Goal: Navigation & Orientation: Find specific page/section

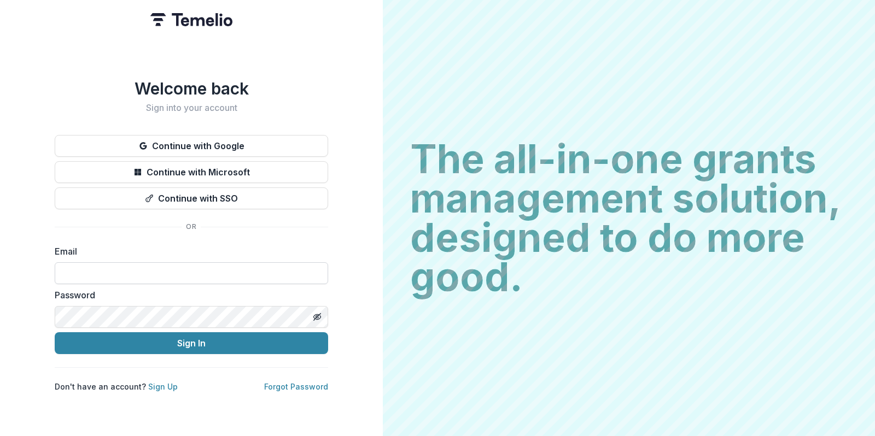
click at [141, 275] on input at bounding box center [191, 274] width 273 height 22
type input "**********"
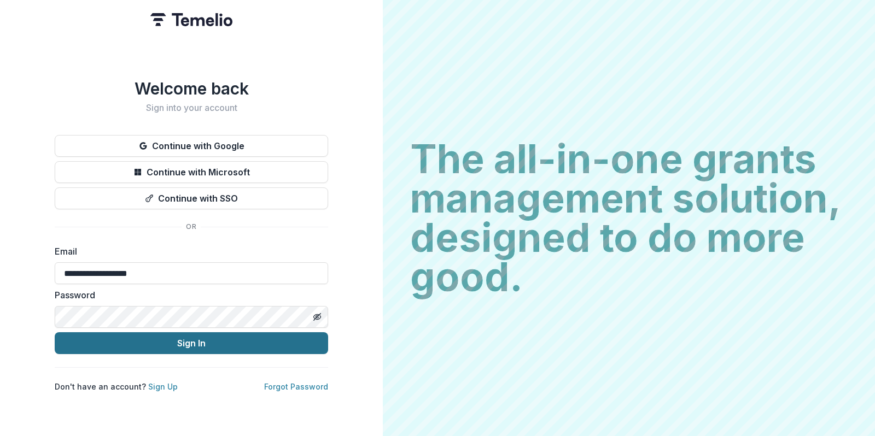
click at [146, 337] on button "Sign In" at bounding box center [191, 344] width 273 height 22
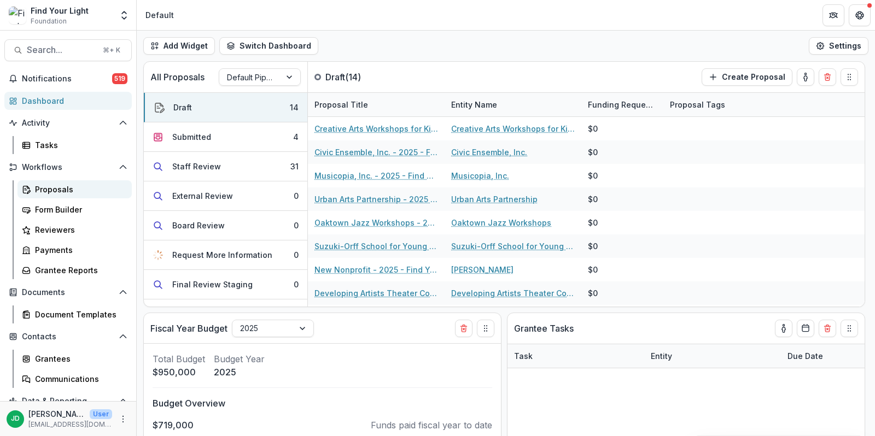
click at [40, 191] on div "Proposals" at bounding box center [79, 189] width 88 height 11
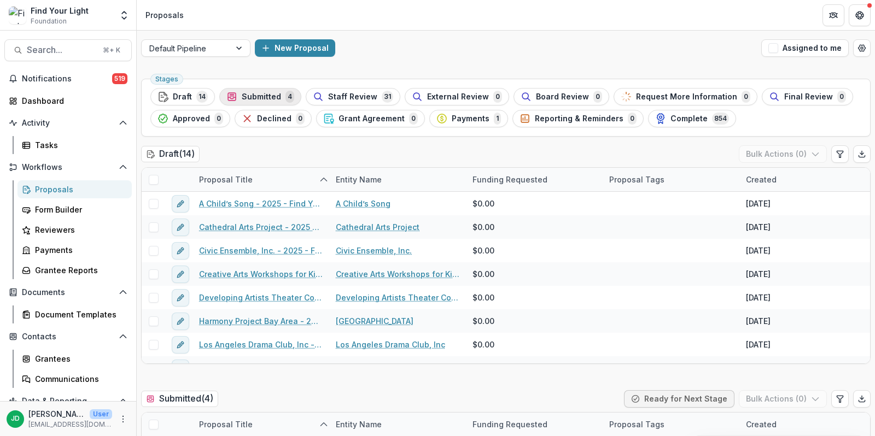
click at [285, 97] on span "4" at bounding box center [289, 97] width 9 height 12
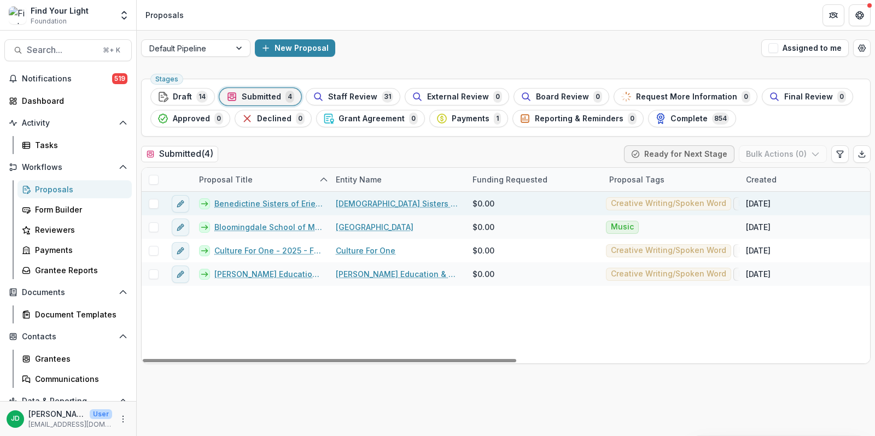
click at [157, 202] on span at bounding box center [154, 204] width 10 height 10
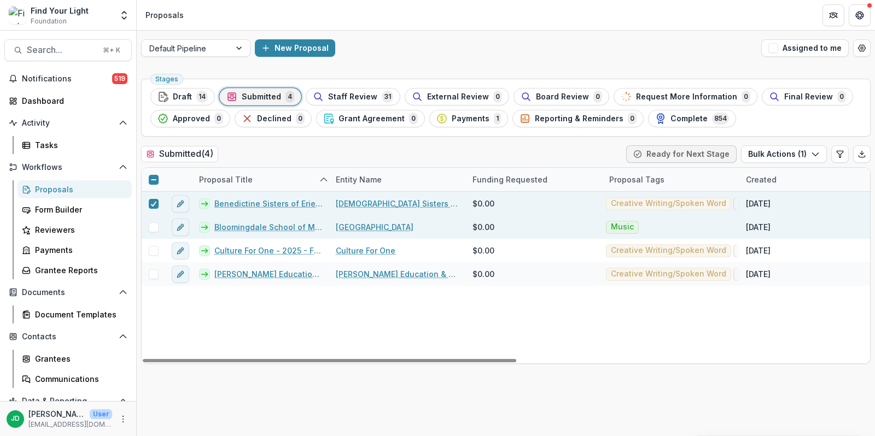
click at [154, 225] on span at bounding box center [154, 228] width 10 height 10
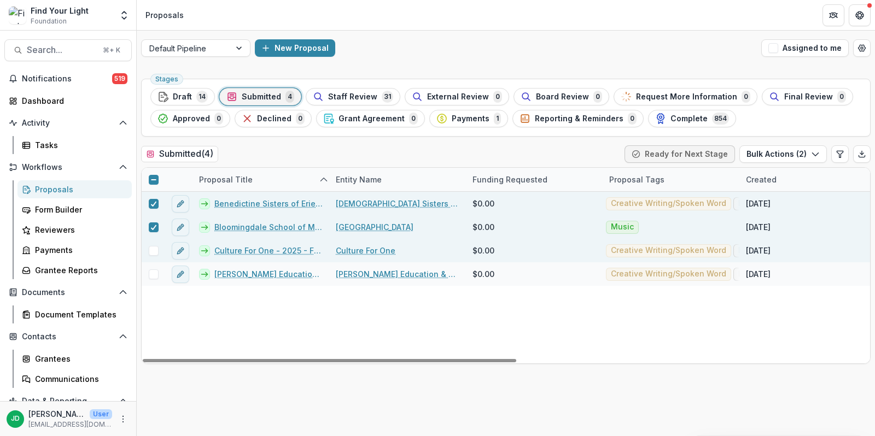
click at [150, 249] on span at bounding box center [154, 251] width 10 height 10
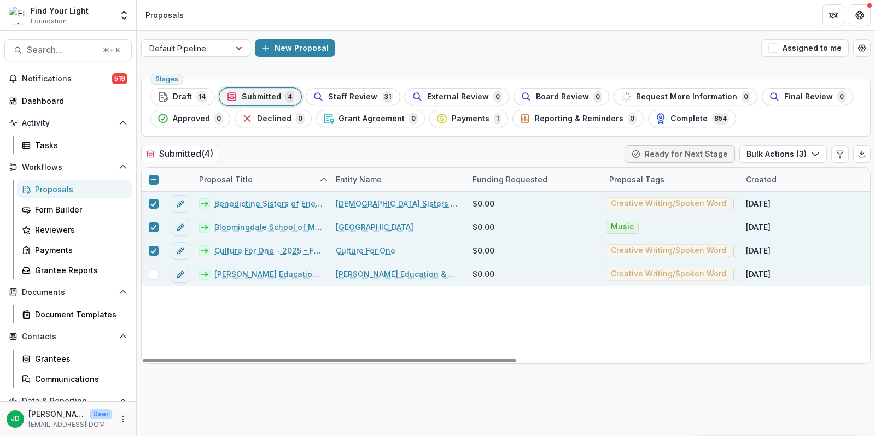
click at [150, 271] on span at bounding box center [154, 275] width 10 height 10
click at [776, 148] on button "Bulk Actions ( 4 )" at bounding box center [783, 154] width 88 height 18
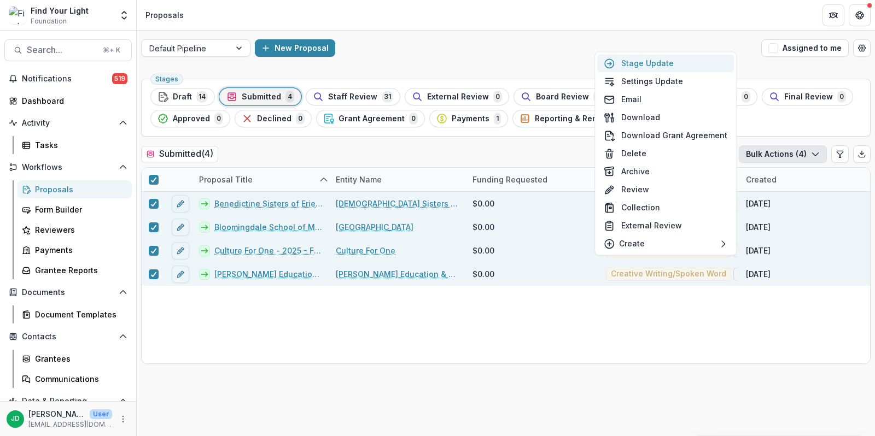
click at [666, 61] on button "Stage Update" at bounding box center [665, 63] width 137 height 18
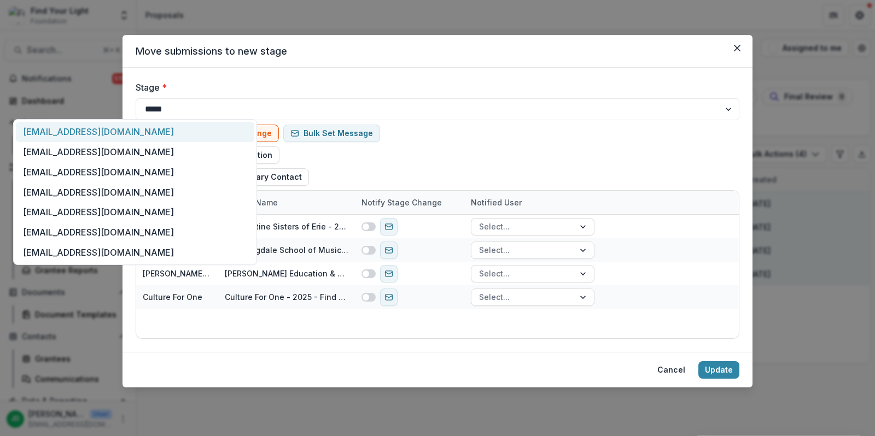
click at [194, 110] on div at bounding box center [128, 104] width 208 height 15
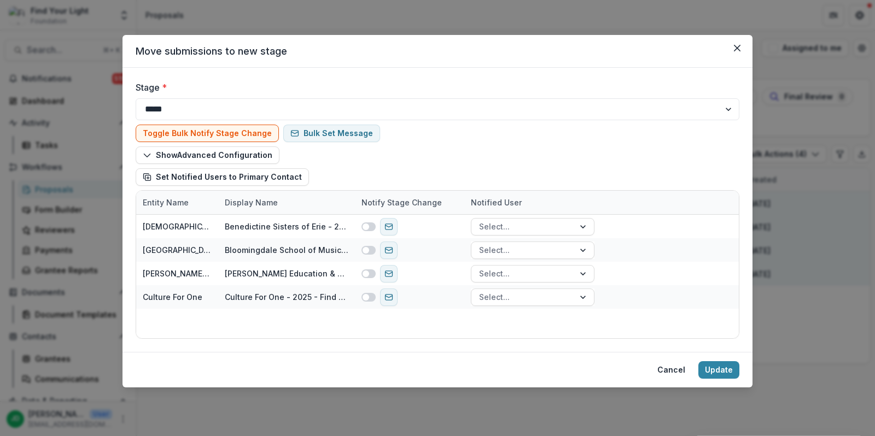
click at [202, 107] on div at bounding box center [128, 104] width 208 height 15
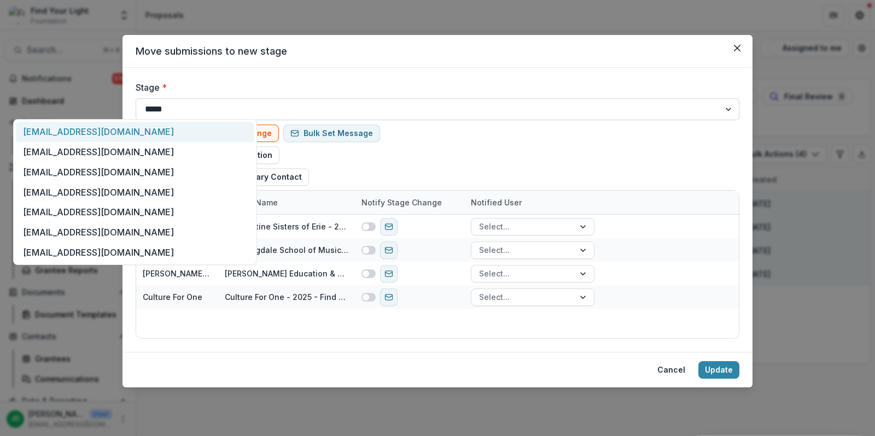
click at [323, 106] on select "**********" at bounding box center [438, 109] width 604 height 22
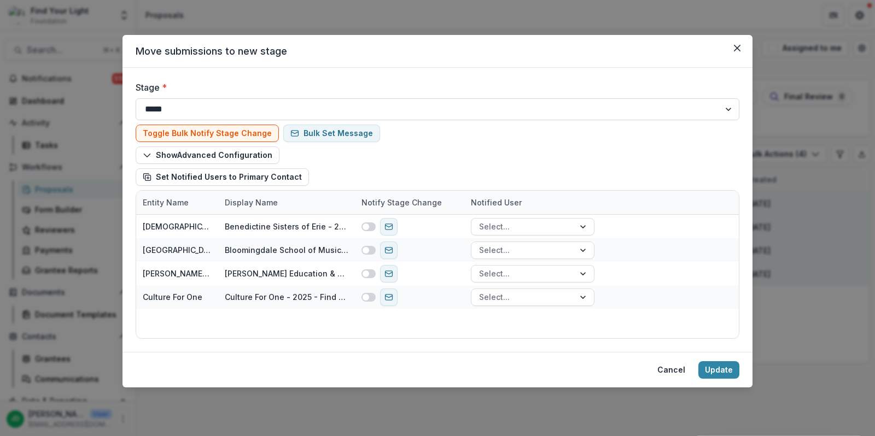
select select "**********"
click at [136, 98] on select "**********" at bounding box center [438, 109] width 604 height 22
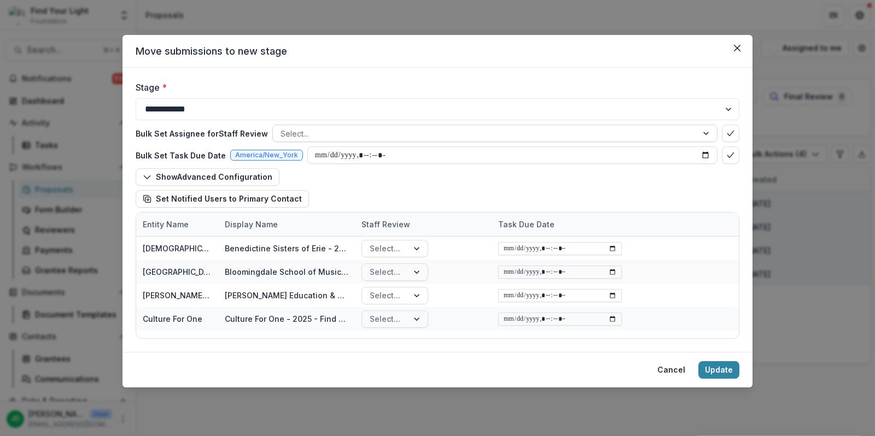
click at [342, 132] on div at bounding box center [485, 134] width 409 height 14
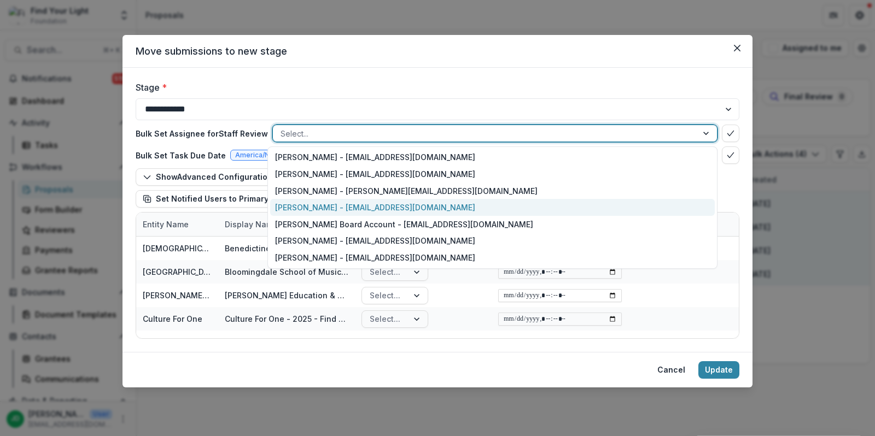
click at [307, 202] on div "Jake Goldbas - jgoldbas@fylf.org" at bounding box center [492, 207] width 445 height 17
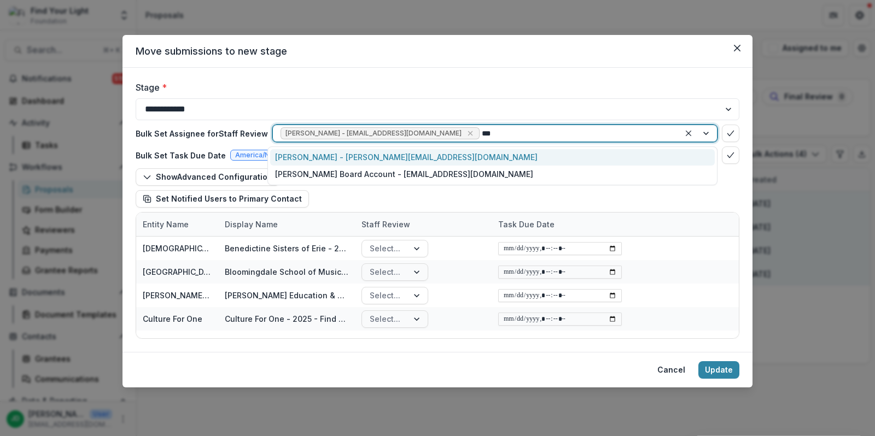
type input "****"
click at [378, 159] on div "[PERSON_NAME] - [PERSON_NAME][EMAIL_ADDRESS][DOMAIN_NAME]" at bounding box center [492, 157] width 445 height 17
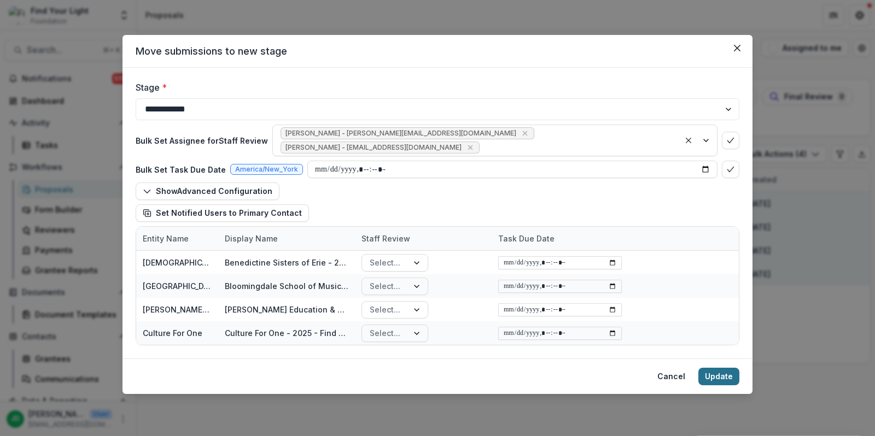
click at [721, 370] on button "Update" at bounding box center [718, 377] width 41 height 18
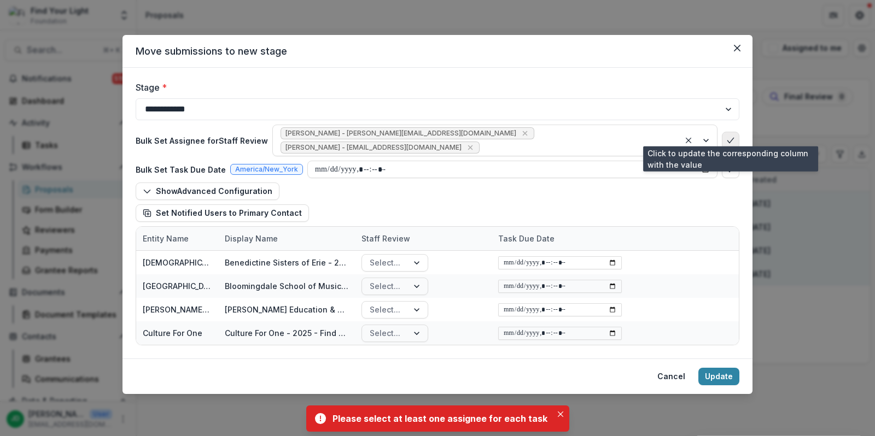
click at [731, 136] on icon "bulk-confirm-option" at bounding box center [730, 140] width 9 height 9
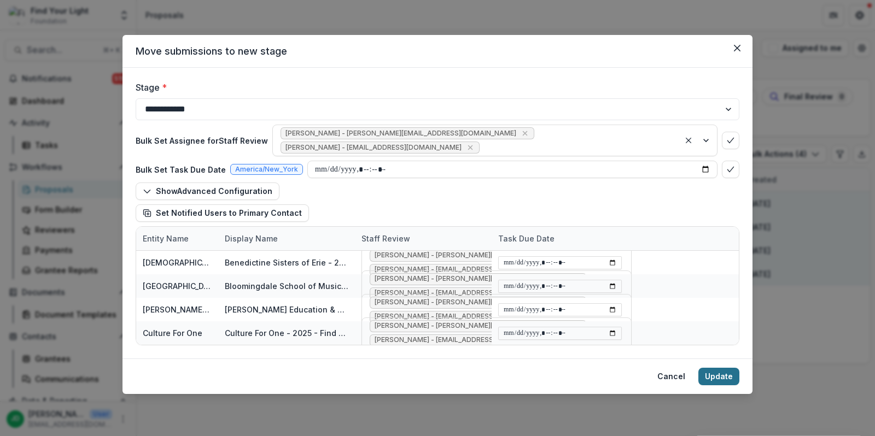
click at [716, 374] on button "Update" at bounding box center [718, 377] width 41 height 18
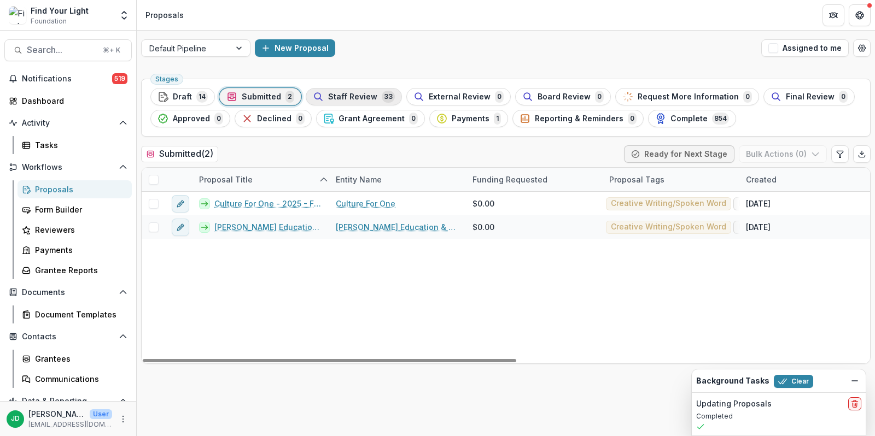
click at [366, 95] on span "Staff Review" at bounding box center [352, 96] width 49 height 9
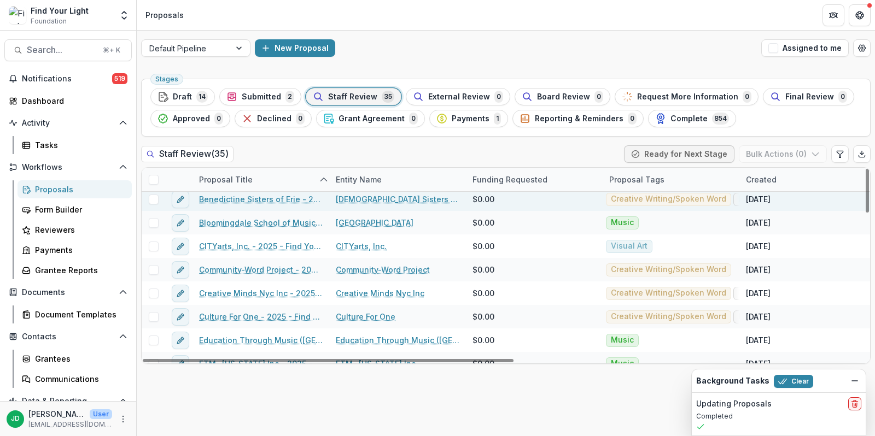
scroll to position [53, 0]
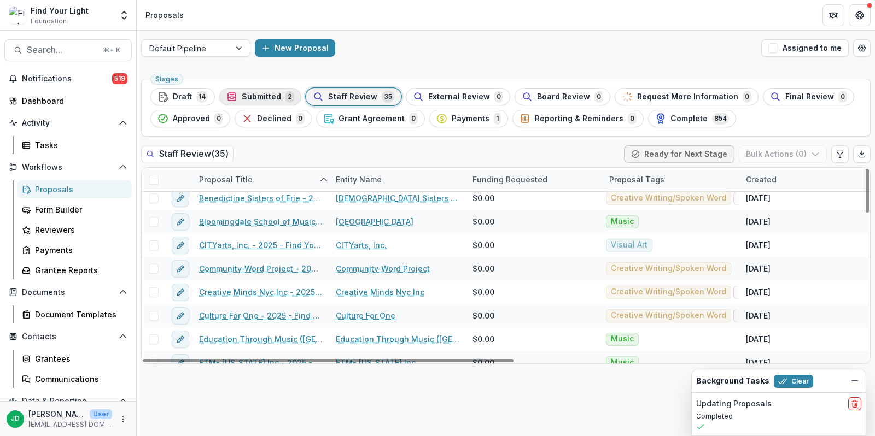
click at [263, 97] on span "Submitted" at bounding box center [261, 96] width 39 height 9
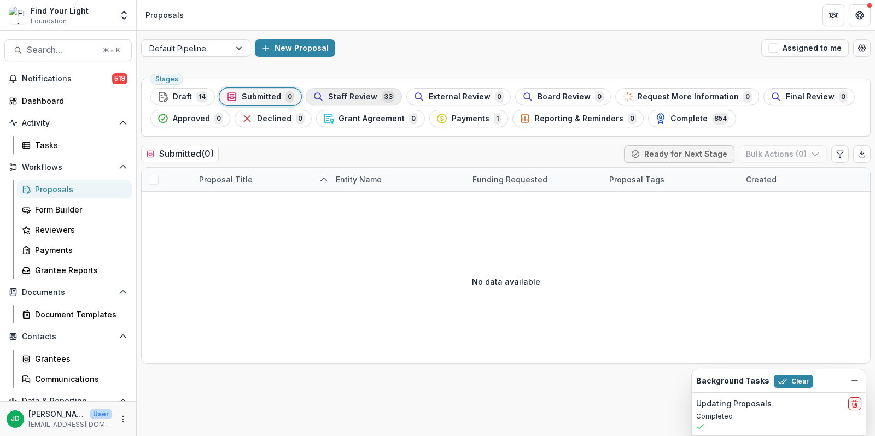
click at [355, 92] on span "Staff Review" at bounding box center [352, 96] width 49 height 9
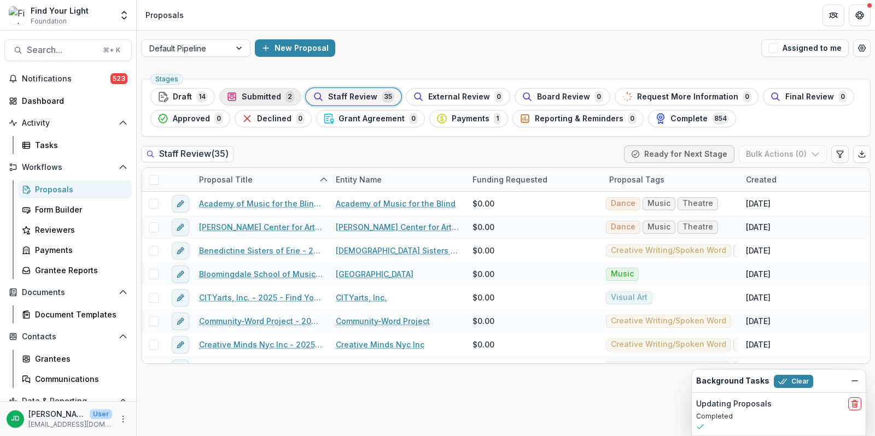
click at [279, 96] on div "Submitted 2" at bounding box center [260, 97] width 68 height 12
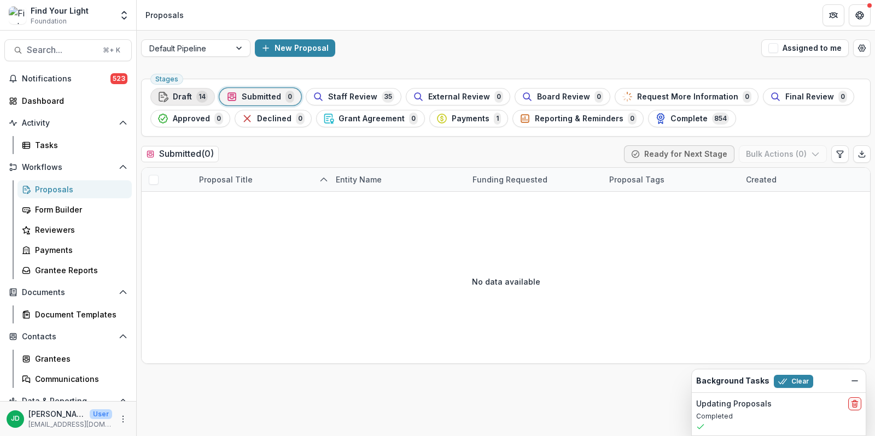
click at [196, 97] on span "14" at bounding box center [201, 97] width 11 height 12
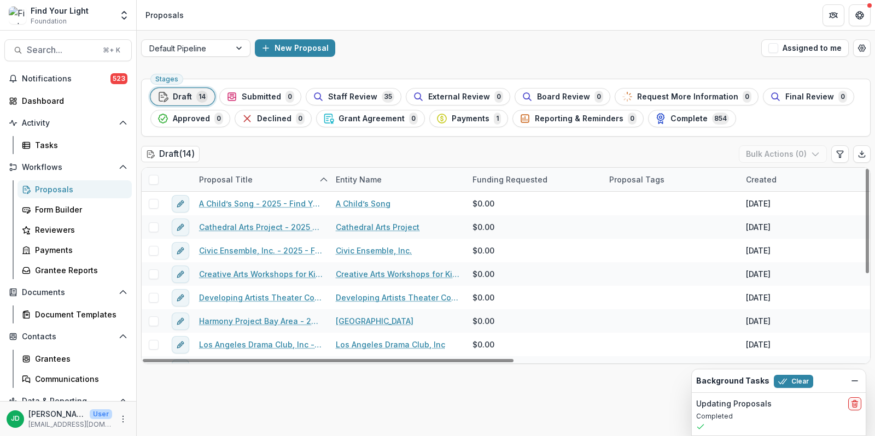
click at [186, 98] on span "Draft" at bounding box center [182, 96] width 19 height 9
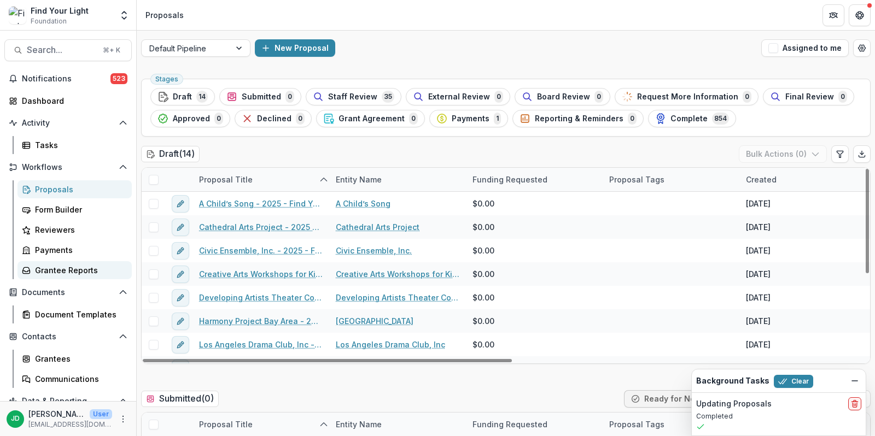
click at [58, 270] on div "Grantee Reports" at bounding box center [79, 270] width 88 height 11
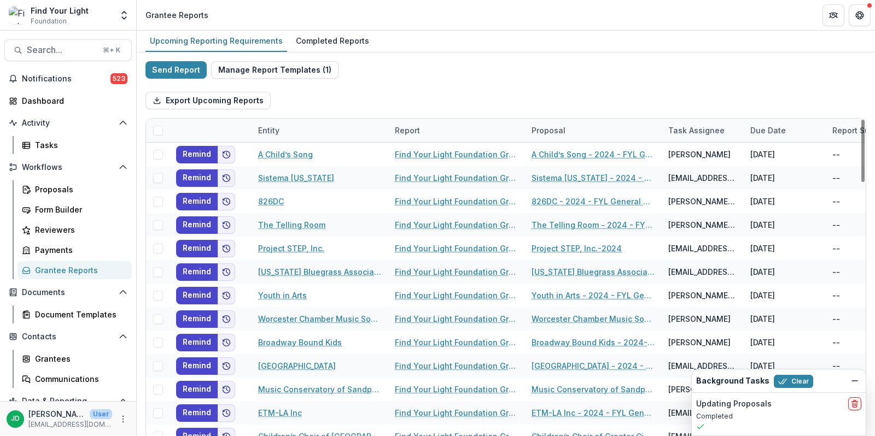
click at [772, 131] on div "Due Date" at bounding box center [768, 130] width 49 height 11
click at [749, 180] on span "Sort Ascending" at bounding box center [739, 176] width 58 height 9
click at [759, 80] on div "Send Report Manage Report Templates ( 1 ) Export Upcoming Reports Entity Report…" at bounding box center [505, 290] width 721 height 459
click at [316, 44] on div "Completed Reports" at bounding box center [332, 41] width 82 height 16
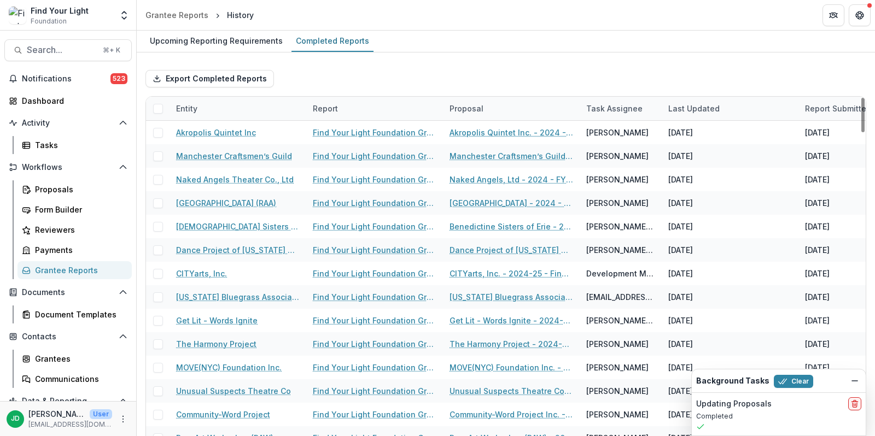
click at [202, 108] on div "Entity" at bounding box center [187, 108] width 34 height 11
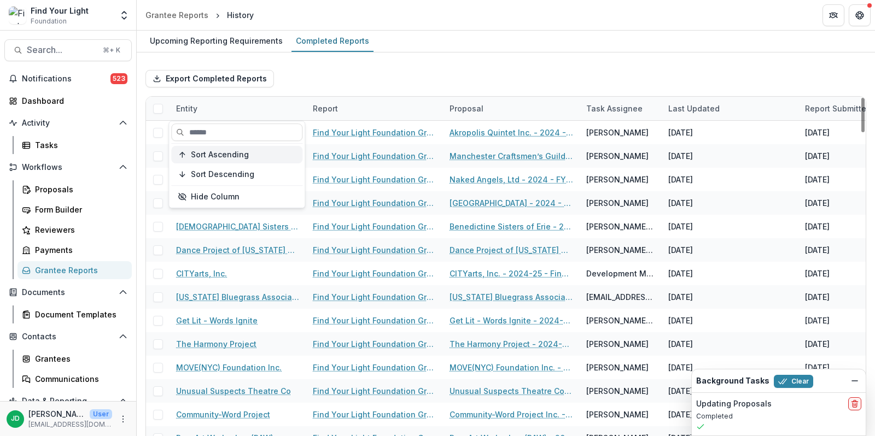
click at [218, 154] on span "Sort Ascending" at bounding box center [220, 154] width 58 height 9
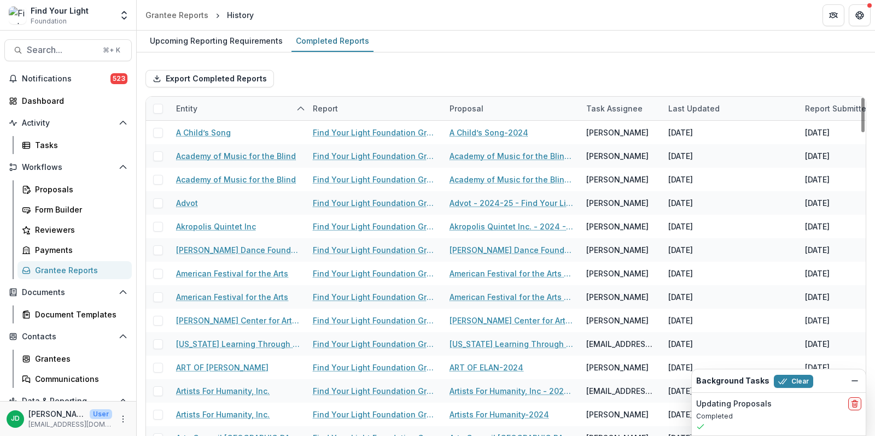
click at [355, 78] on div "Export Completed Reports" at bounding box center [505, 78] width 721 height 35
click at [230, 43] on div "Upcoming Reporting Requirements" at bounding box center [216, 41] width 142 height 16
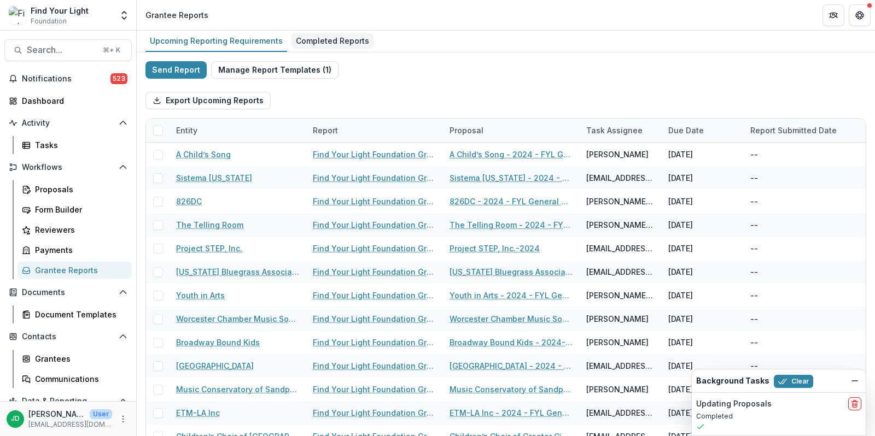
click at [315, 42] on div "Completed Reports" at bounding box center [332, 41] width 82 height 16
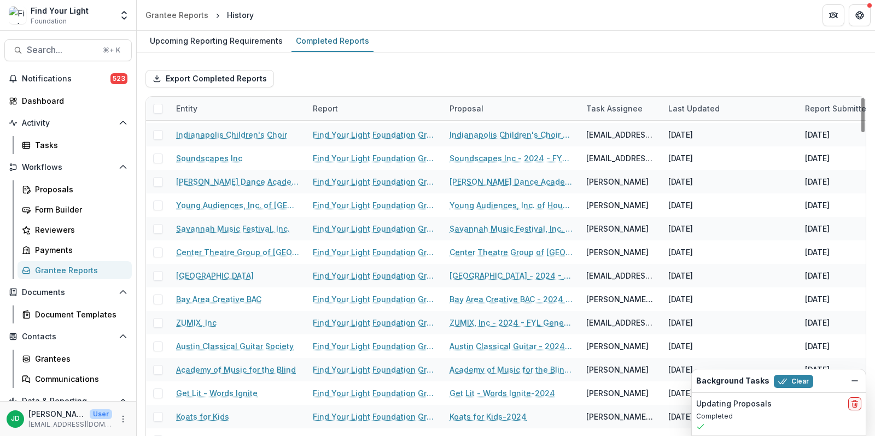
scroll to position [1762, 0]
click at [189, 114] on div "Entity" at bounding box center [238, 109] width 137 height 24
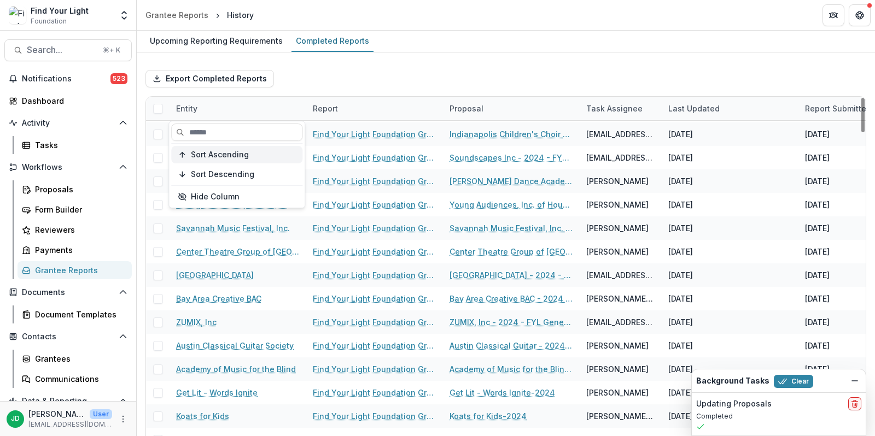
click at [201, 156] on span "Sort Ascending" at bounding box center [220, 154] width 58 height 9
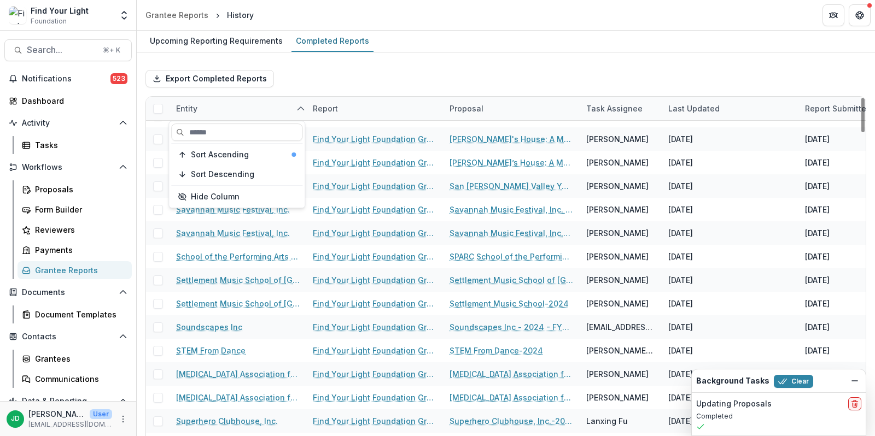
scroll to position [3357, 0]
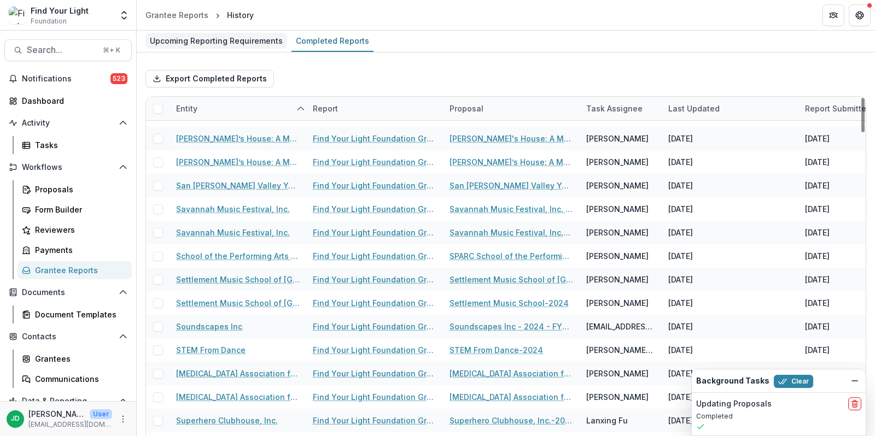
click at [205, 37] on div "Upcoming Reporting Requirements" at bounding box center [216, 41] width 142 height 16
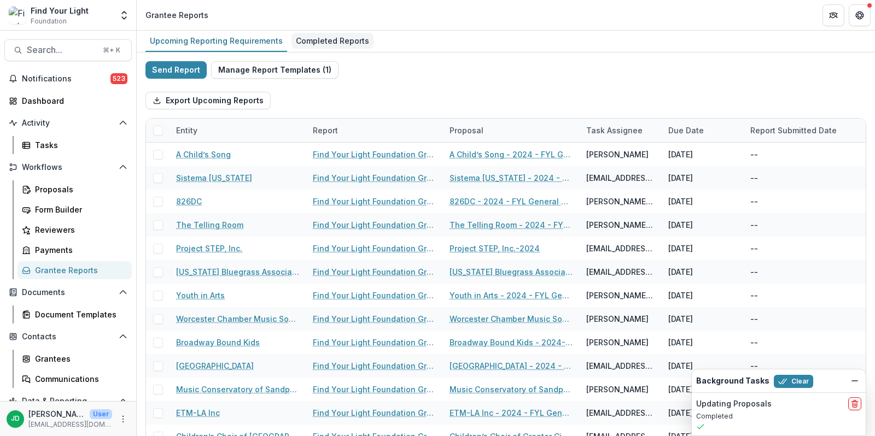
click at [325, 43] on div "Completed Reports" at bounding box center [332, 41] width 82 height 16
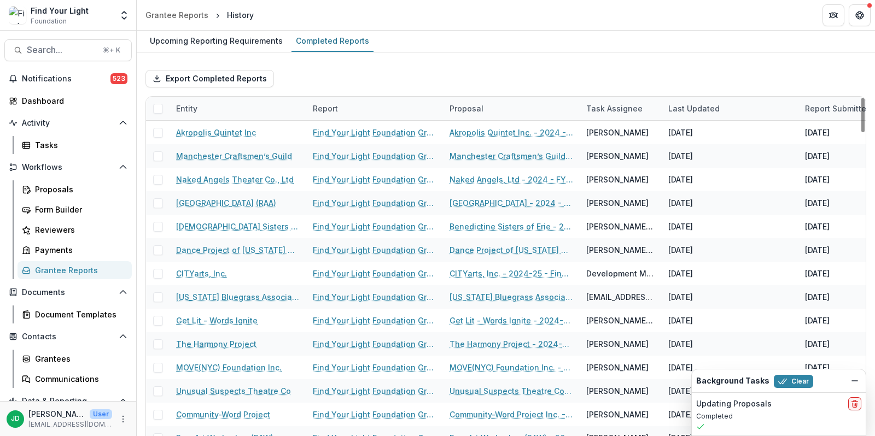
click at [196, 107] on div "Entity" at bounding box center [187, 108] width 34 height 11
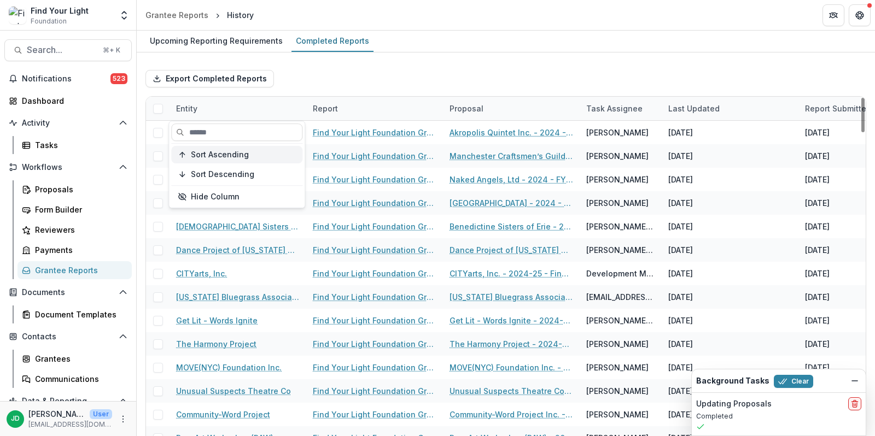
click at [207, 153] on span "Sort Ascending" at bounding box center [220, 154] width 58 height 9
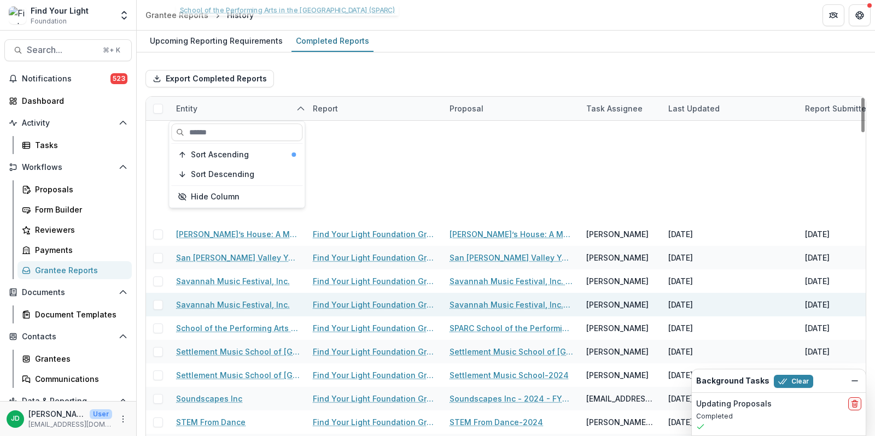
scroll to position [4207, 0]
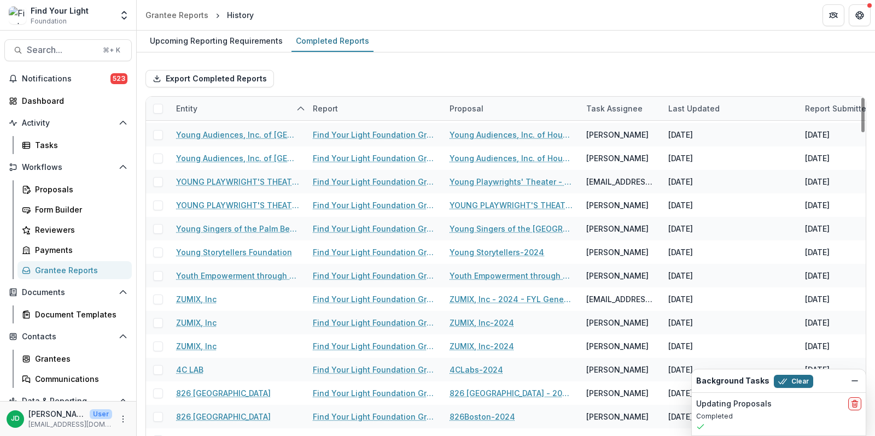
click at [784, 384] on button "Clear" at bounding box center [793, 381] width 39 height 13
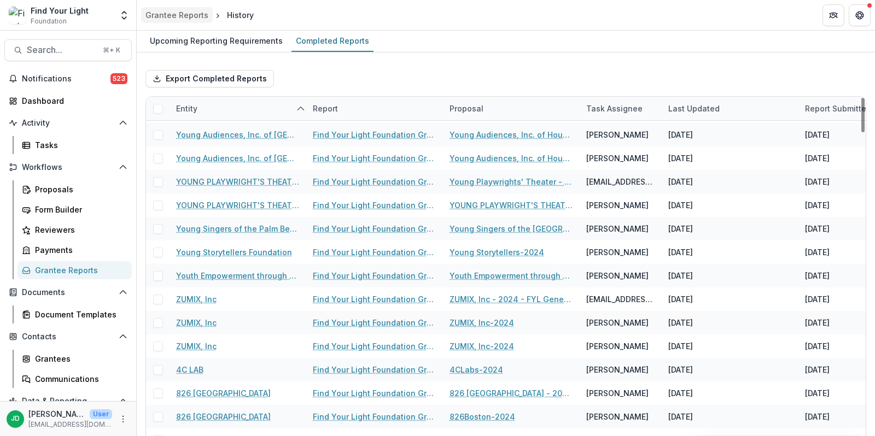
click at [191, 14] on div "Grantee Reports" at bounding box center [176, 14] width 63 height 11
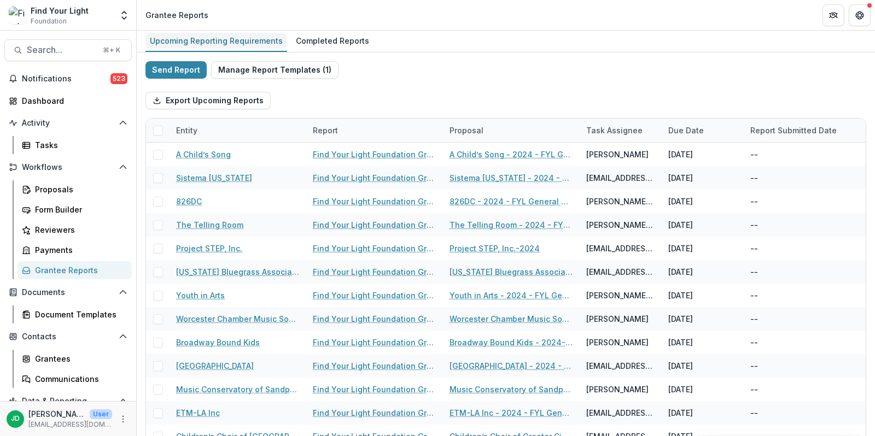
click at [213, 43] on div "Upcoming Reporting Requirements" at bounding box center [216, 41] width 142 height 16
click at [198, 135] on div "Entity" at bounding box center [238, 131] width 137 height 24
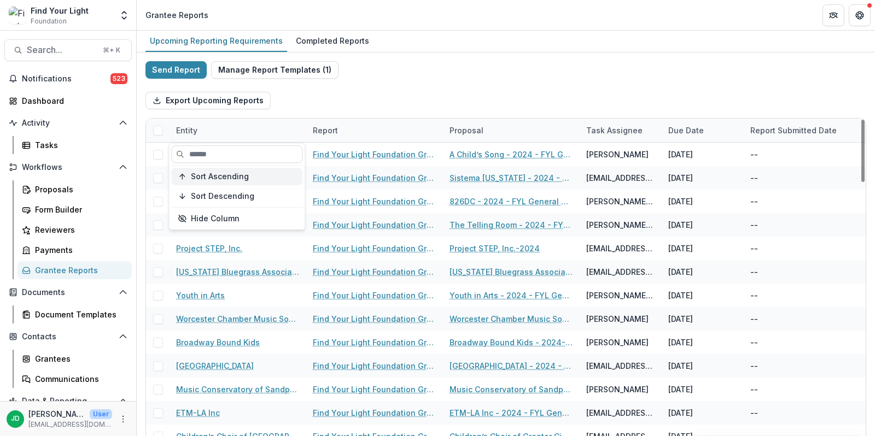
click at [208, 178] on span "Sort Ascending" at bounding box center [220, 176] width 58 height 9
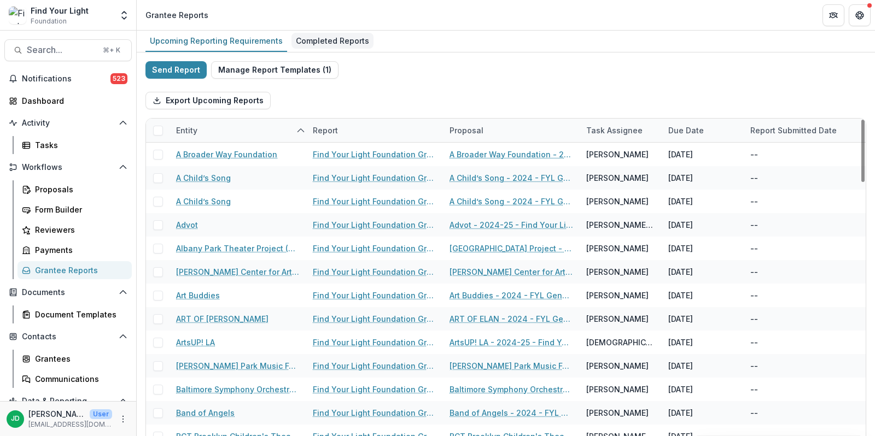
click at [316, 40] on div "Completed Reports" at bounding box center [332, 41] width 82 height 16
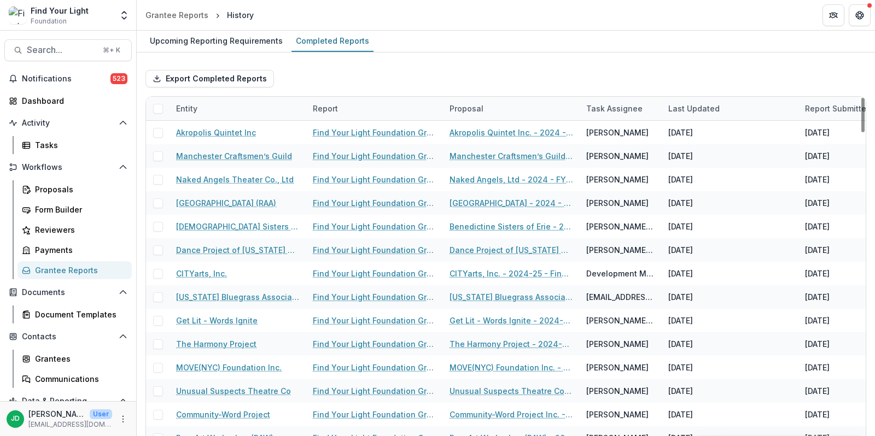
click at [201, 113] on div "Entity" at bounding box center [238, 109] width 137 height 24
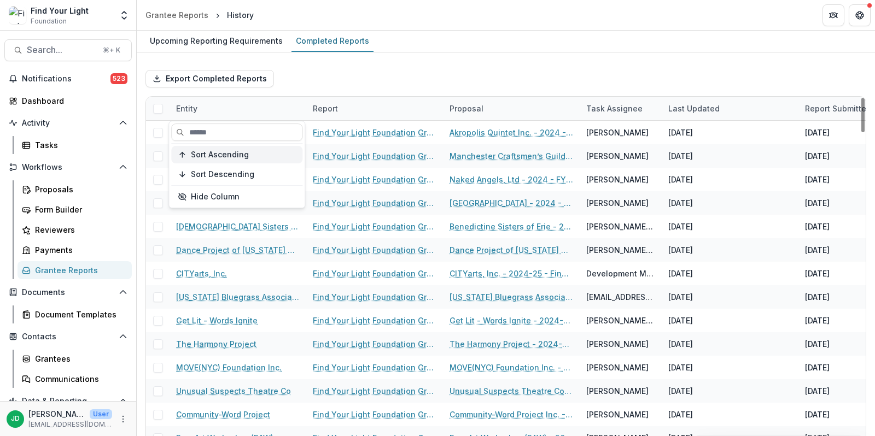
click at [211, 155] on span "Sort Ascending" at bounding box center [220, 154] width 58 height 9
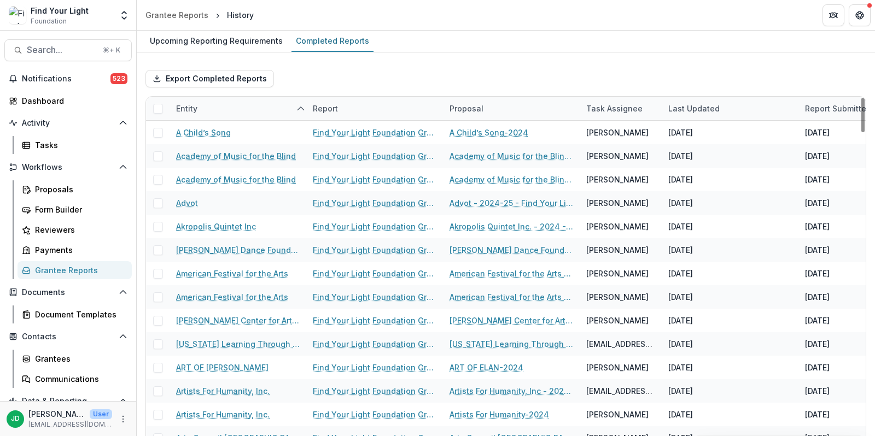
click at [388, 72] on div "Export Completed Reports" at bounding box center [505, 78] width 721 height 35
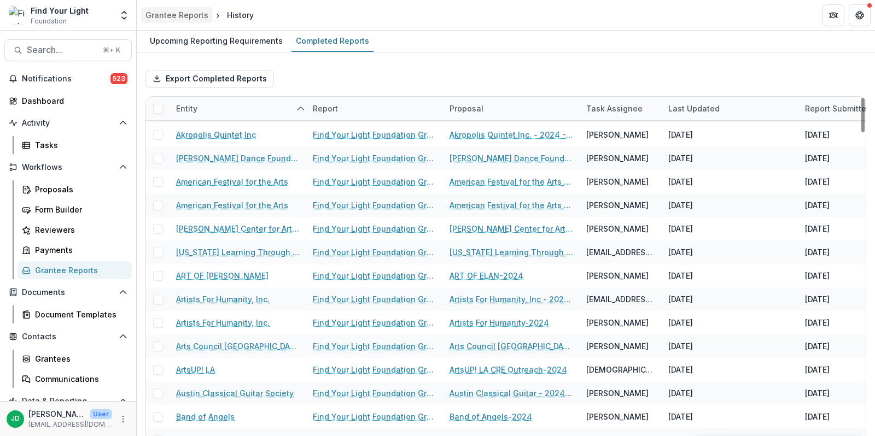
scroll to position [96, 0]
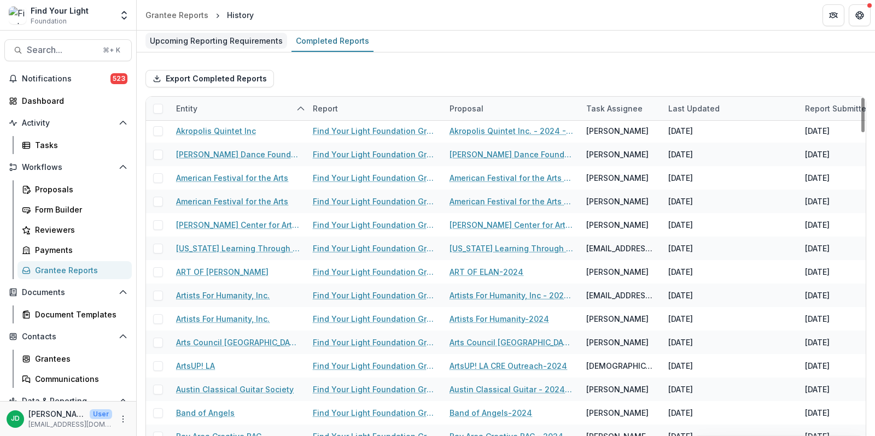
click at [208, 38] on div "Upcoming Reporting Requirements" at bounding box center [216, 41] width 142 height 16
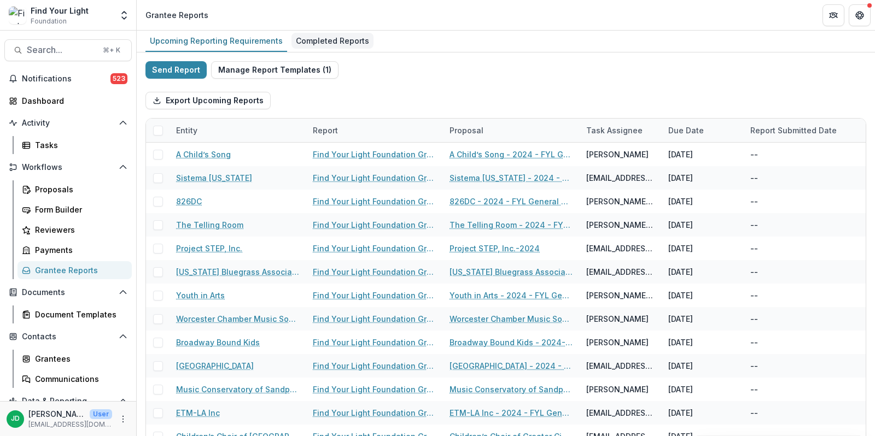
click at [347, 39] on div "Completed Reports" at bounding box center [332, 41] width 82 height 16
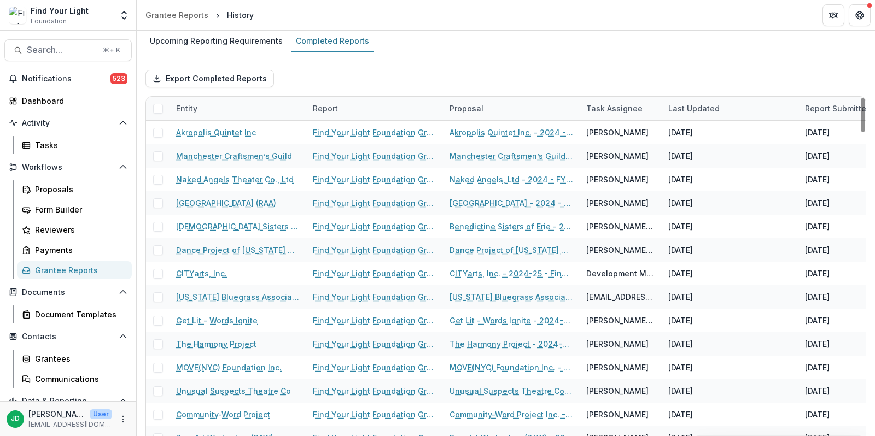
click at [194, 104] on div "Entity" at bounding box center [187, 108] width 34 height 11
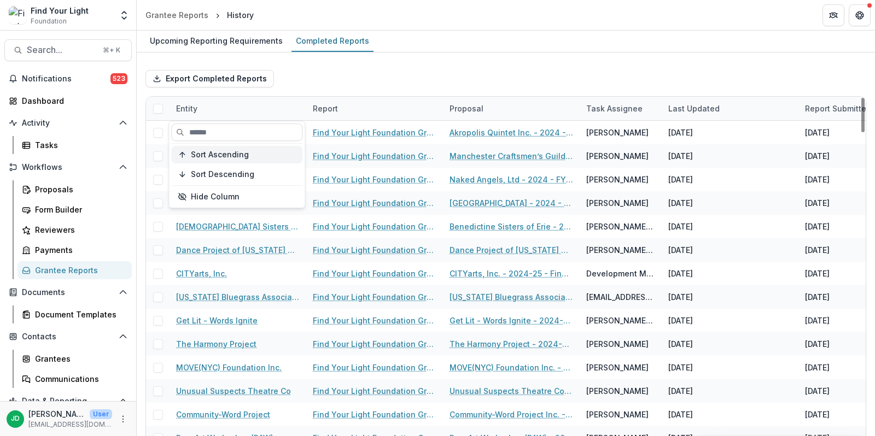
click at [208, 156] on span "Sort Ascending" at bounding box center [220, 154] width 58 height 9
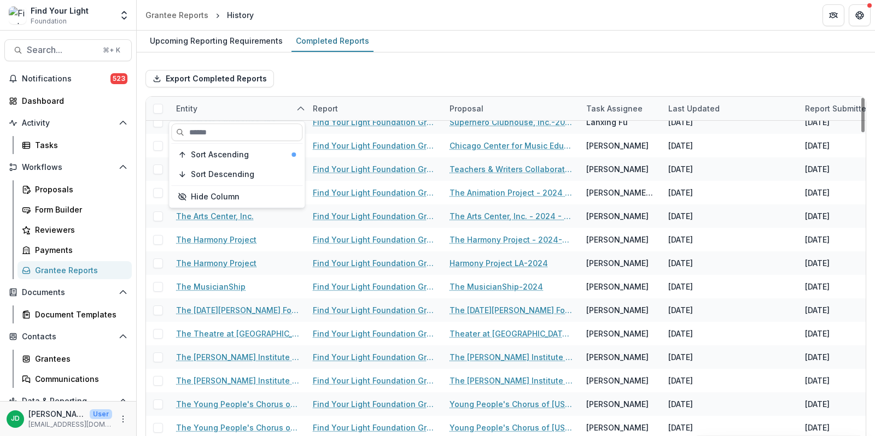
scroll to position [3662, 0]
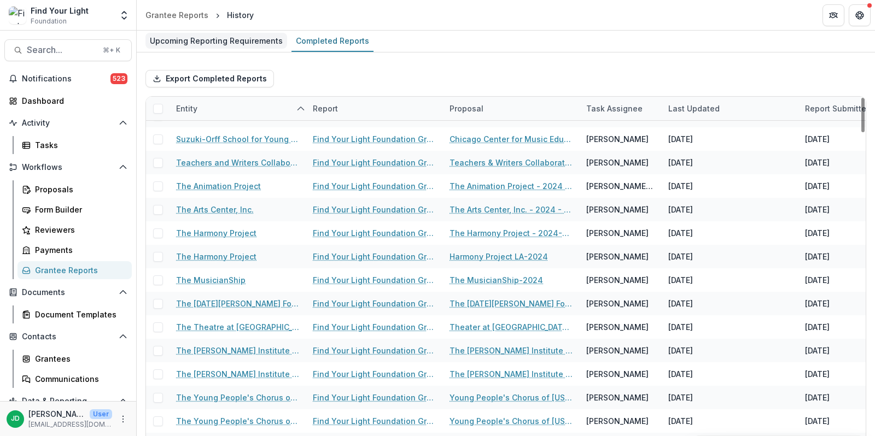
click at [225, 41] on div "Upcoming Reporting Requirements" at bounding box center [216, 41] width 142 height 16
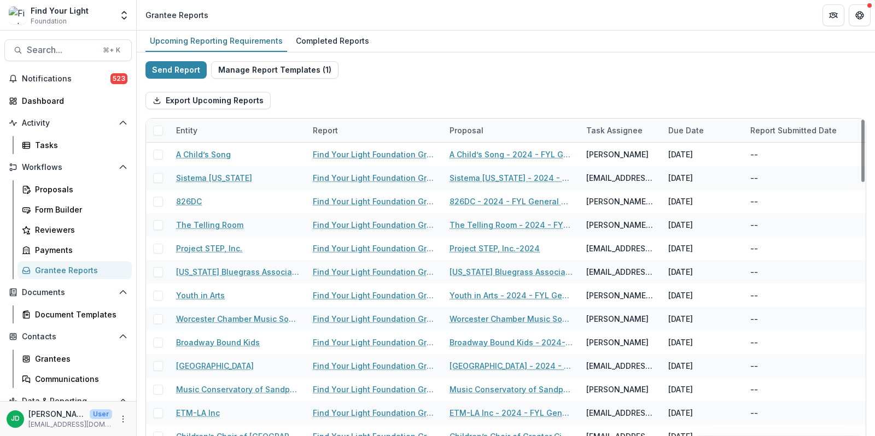
click at [197, 129] on div "Entity" at bounding box center [187, 130] width 34 height 11
click at [215, 177] on span "Sort Ascending" at bounding box center [220, 176] width 58 height 9
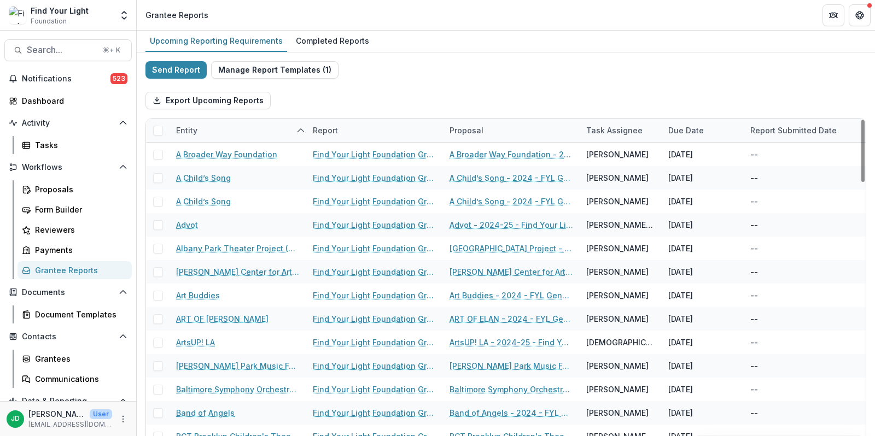
click at [369, 96] on div "Export Upcoming Reports" at bounding box center [505, 100] width 721 height 35
click at [681, 128] on div "Due Date" at bounding box center [686, 130] width 49 height 11
click at [697, 177] on span "Sort Ascending" at bounding box center [712, 176] width 58 height 9
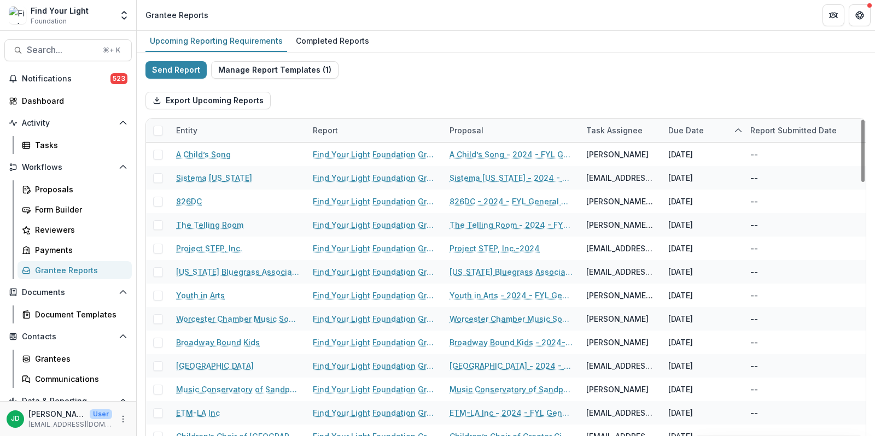
click at [651, 80] on div "Send Report Manage Report Templates ( 1 ) Export Upcoming Reports Entity Report…" at bounding box center [505, 290] width 721 height 459
click at [350, 36] on div "Completed Reports" at bounding box center [332, 41] width 82 height 16
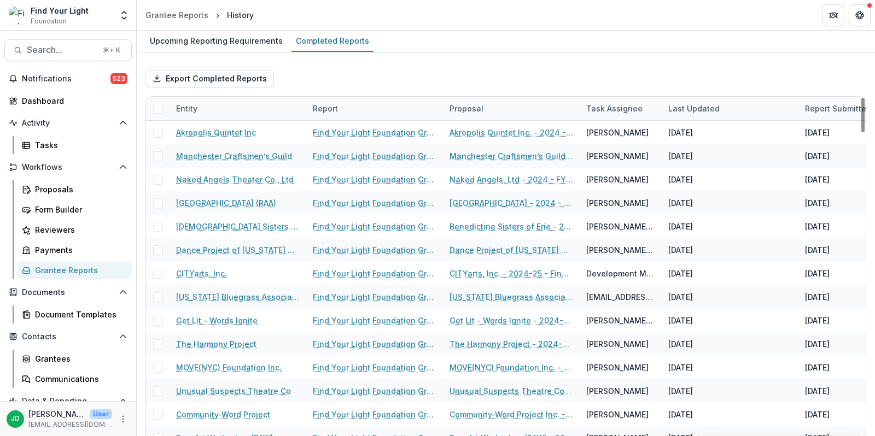
click at [202, 108] on div "Entity" at bounding box center [187, 108] width 34 height 11
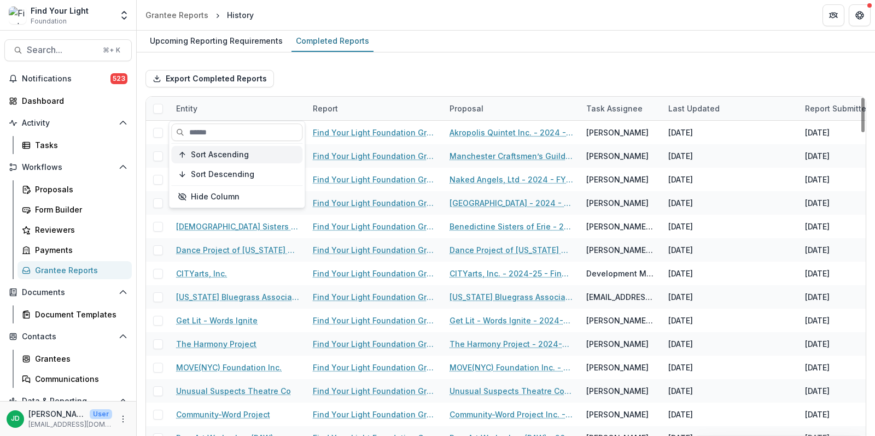
click at [217, 159] on button "Sort Ascending" at bounding box center [236, 155] width 131 height 18
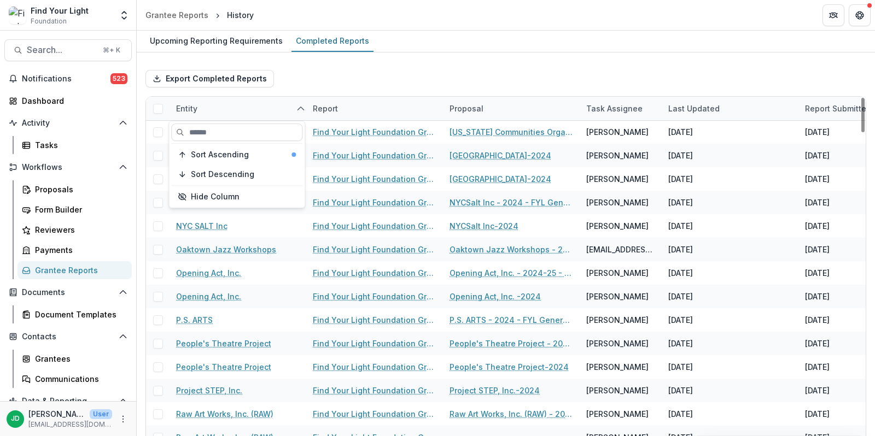
scroll to position [2842, 0]
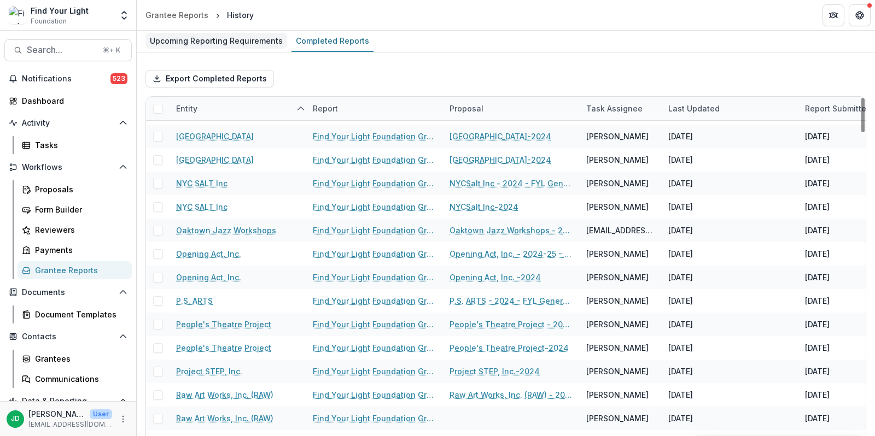
click at [207, 45] on div "Upcoming Reporting Requirements" at bounding box center [216, 41] width 142 height 16
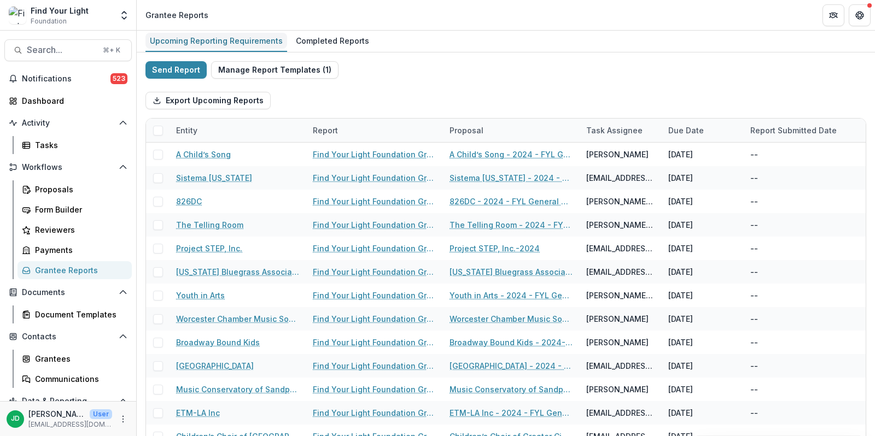
click at [211, 44] on div "Upcoming Reporting Requirements" at bounding box center [216, 41] width 142 height 16
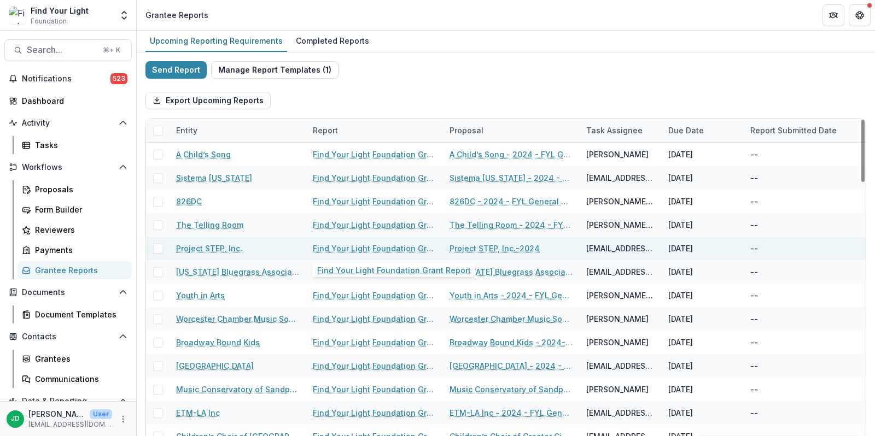
click at [366, 247] on link "Find Your Light Foundation Grant Report" at bounding box center [375, 248] width 124 height 11
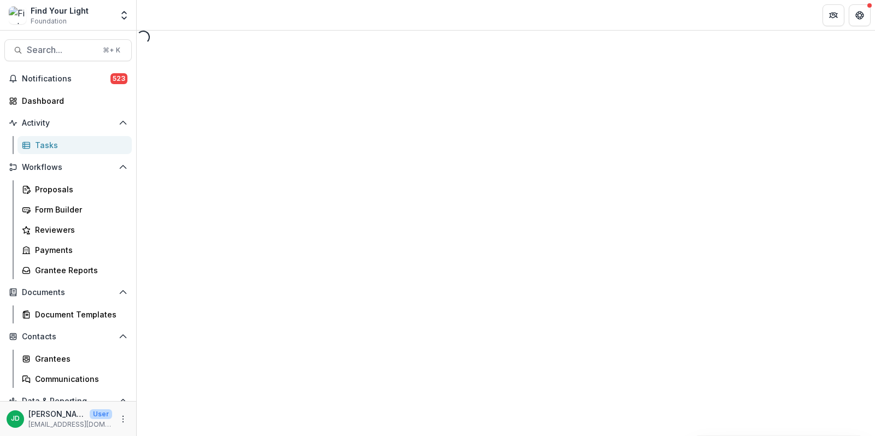
select select "********"
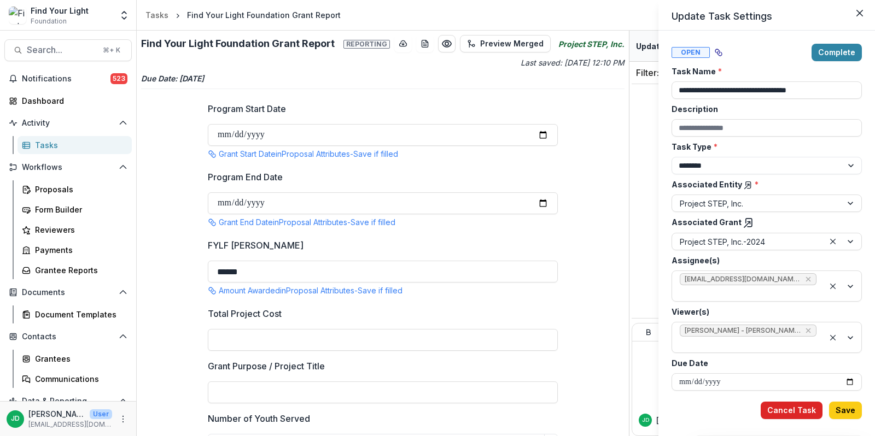
click at [795, 408] on button "Cancel Task" at bounding box center [792, 411] width 62 height 18
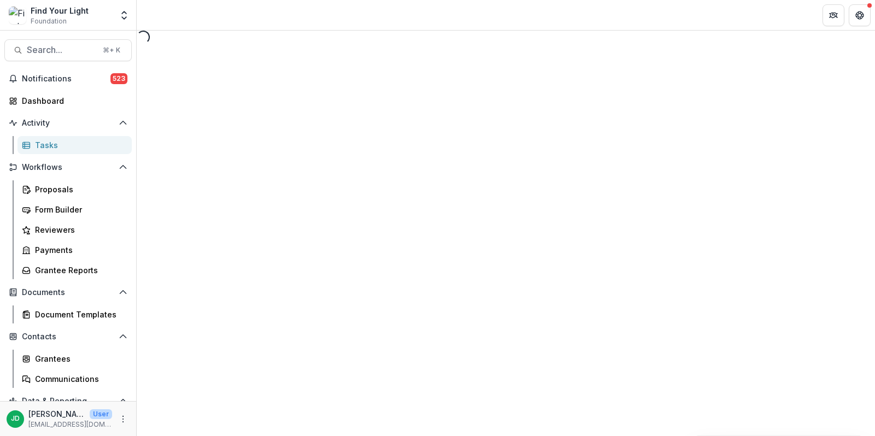
select select "********"
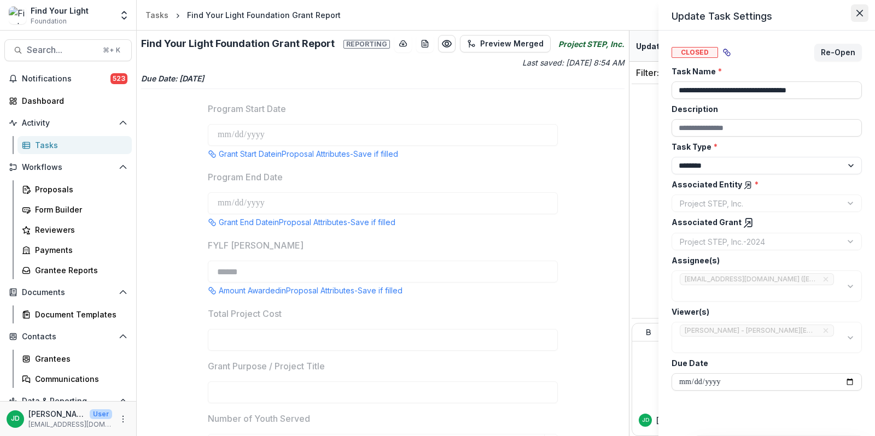
click at [860, 18] on button "Close" at bounding box center [860, 13] width 18 height 18
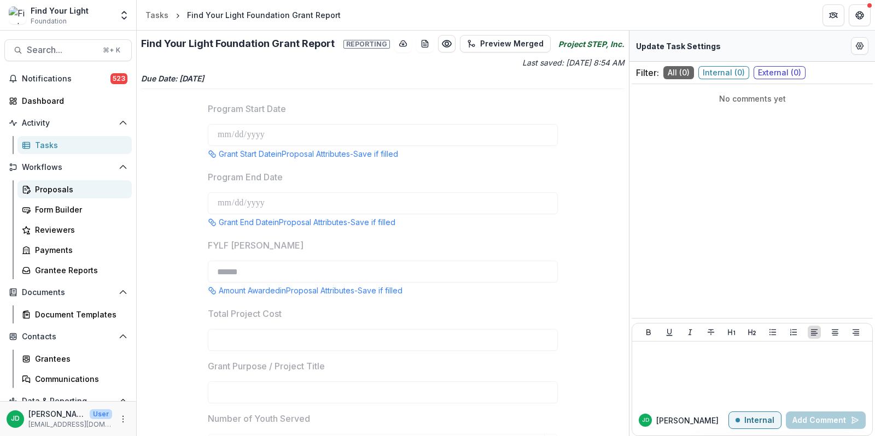
click at [50, 184] on div "Proposals" at bounding box center [79, 189] width 88 height 11
